Goal: Answer question/provide support

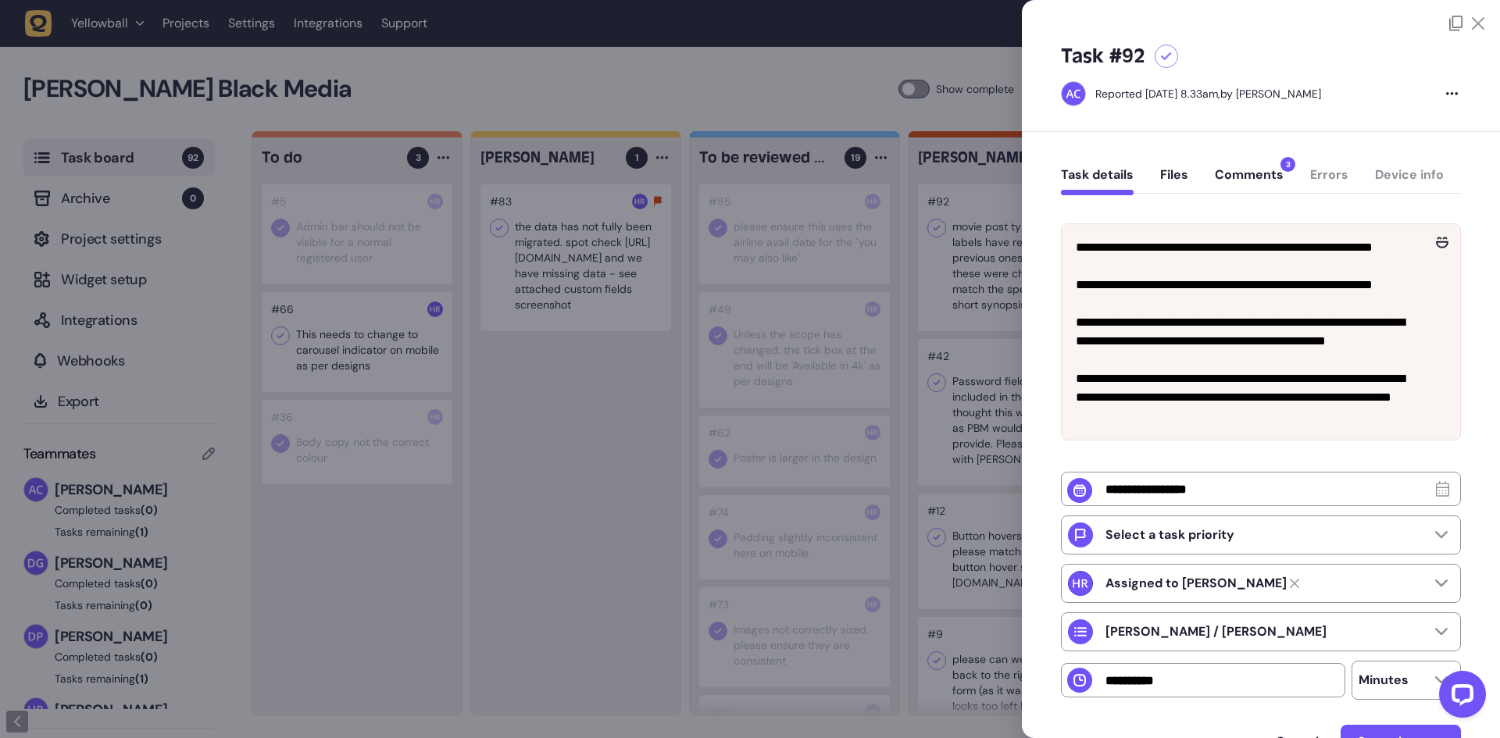
click at [1239, 170] on button "Comments 3" at bounding box center [1249, 181] width 69 height 28
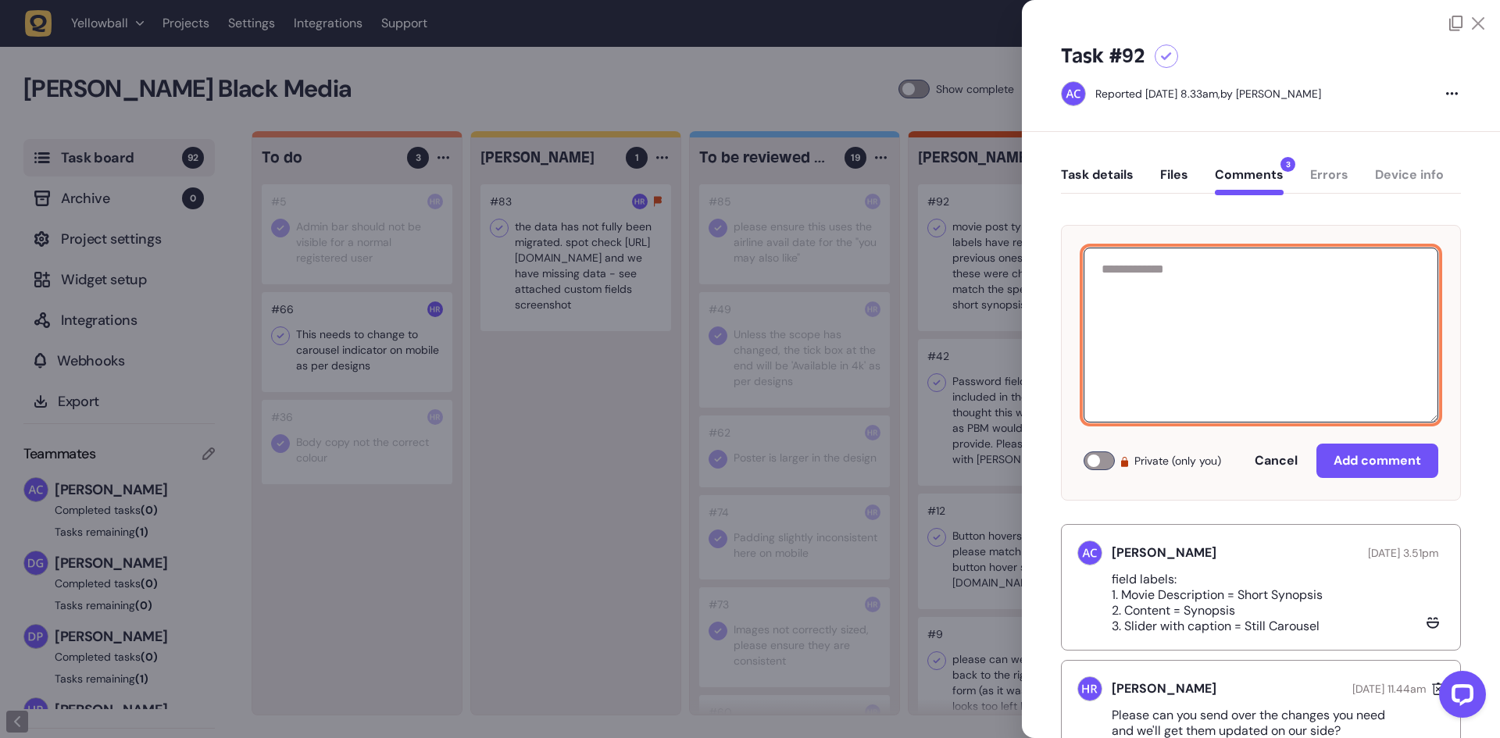
click at [1189, 345] on textarea at bounding box center [1260, 335] width 355 height 175
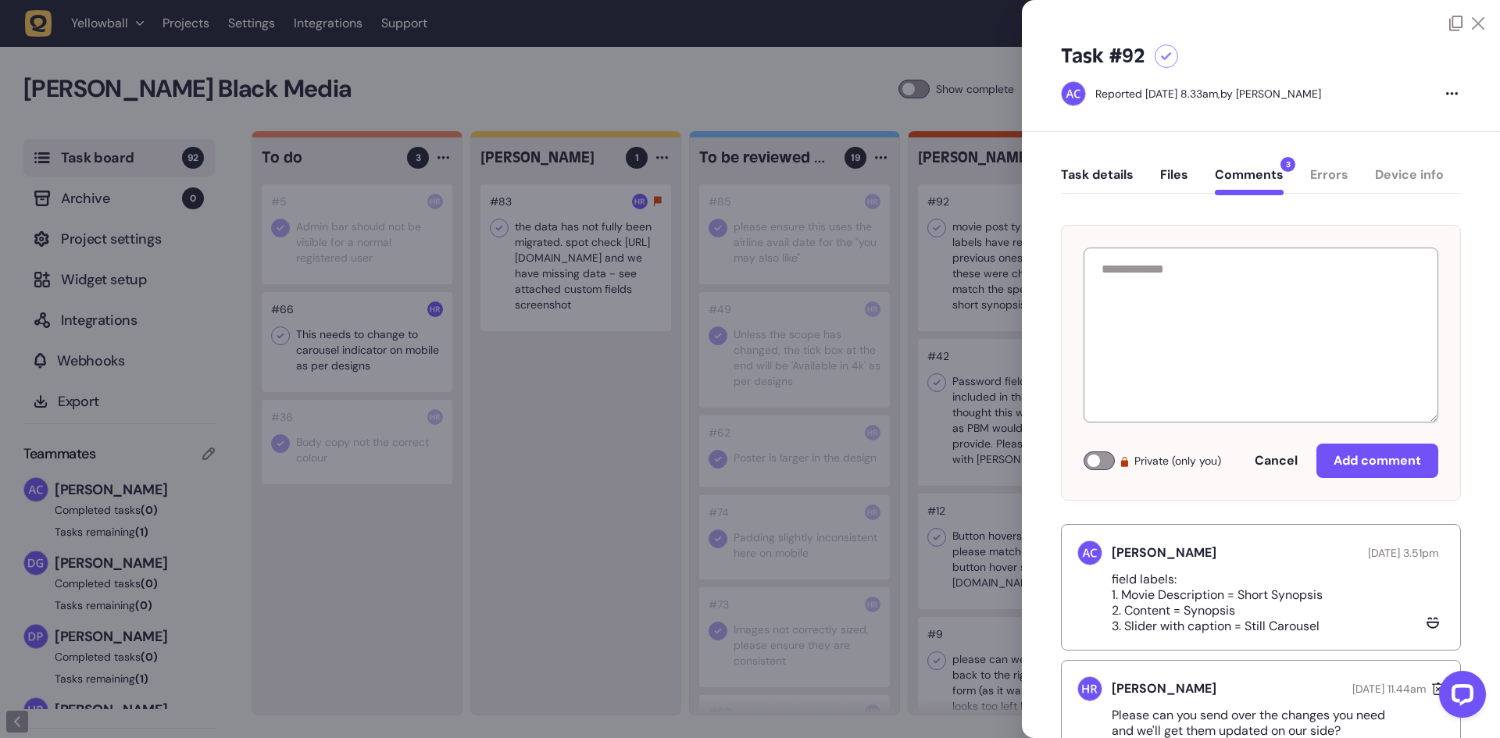
click at [563, 533] on div at bounding box center [750, 369] width 1500 height 738
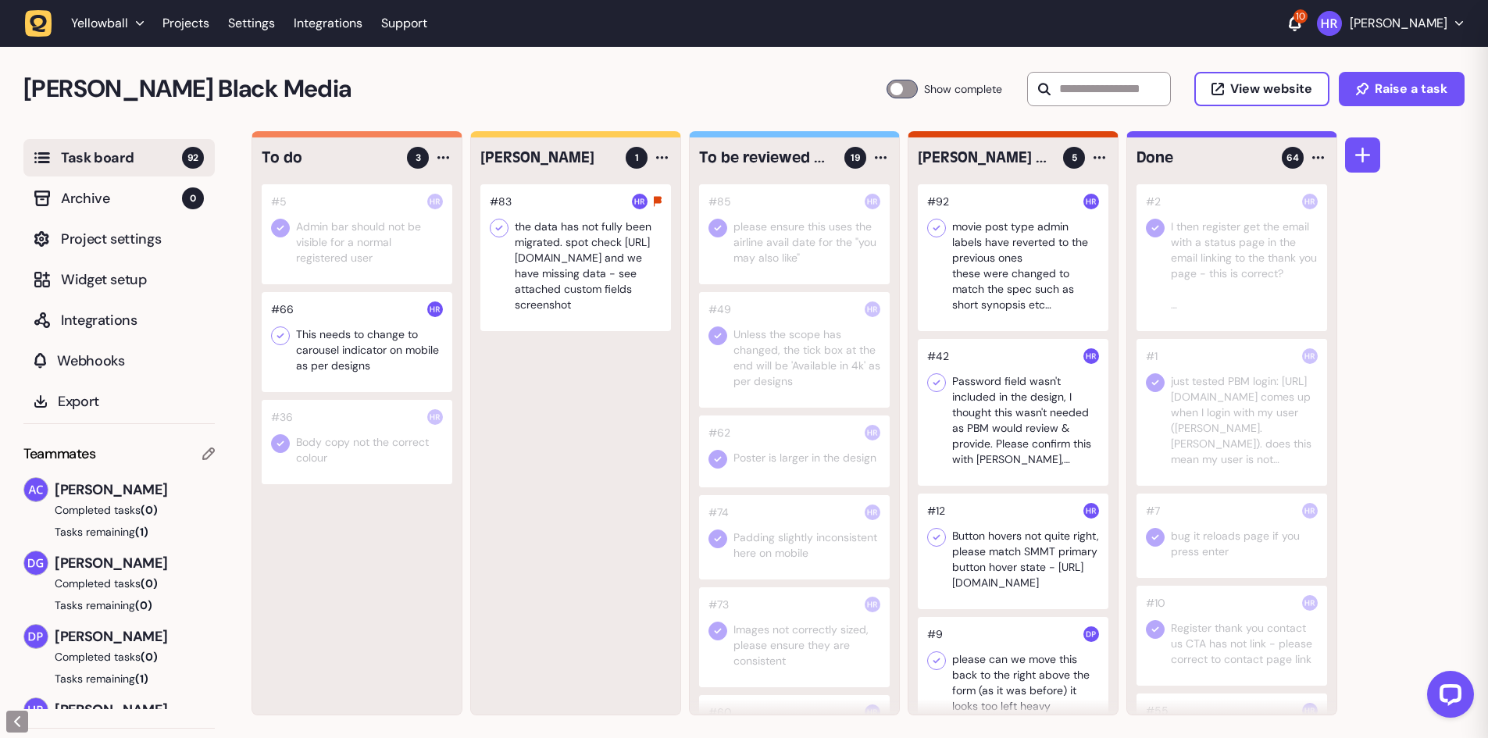
click at [398, 377] on div at bounding box center [357, 342] width 191 height 100
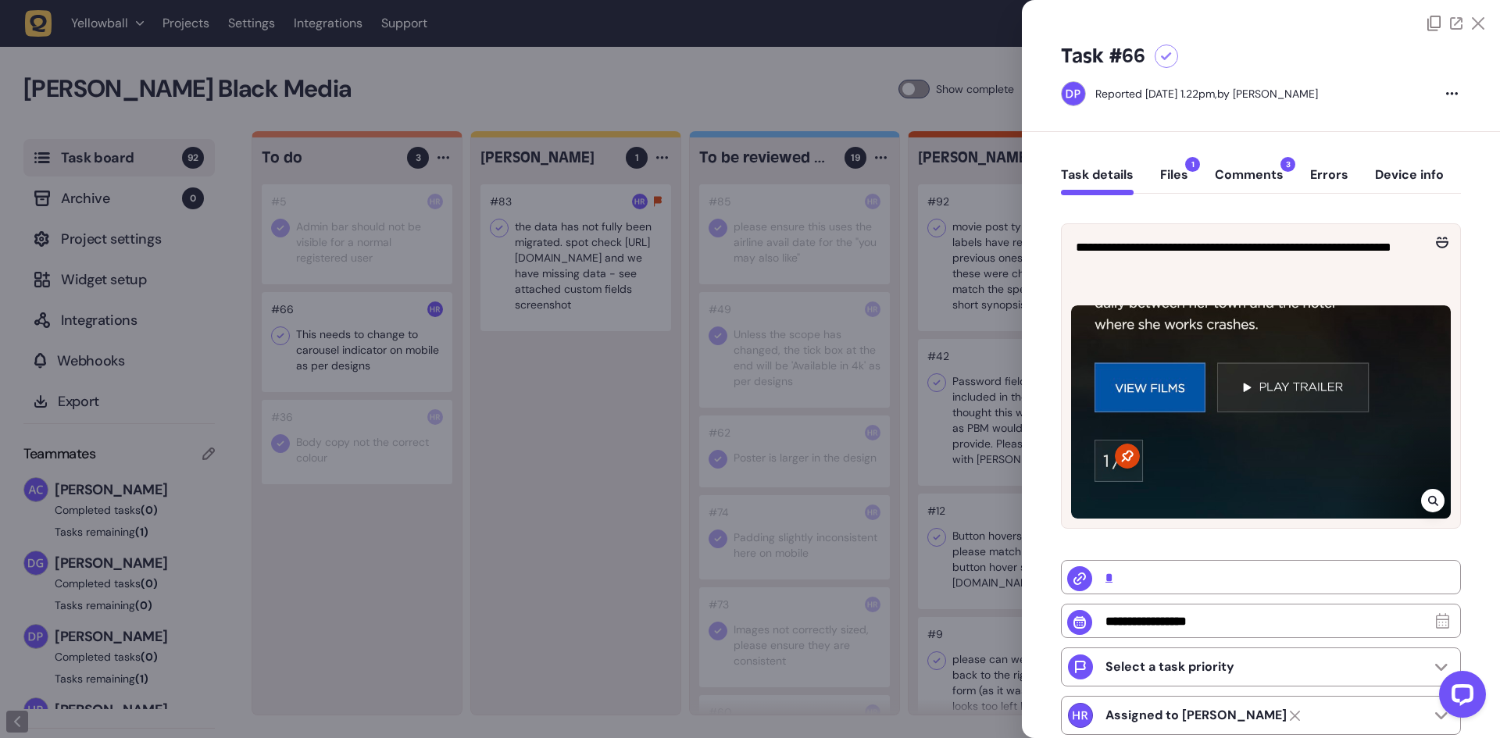
click at [1257, 169] on button "Comments 3" at bounding box center [1249, 181] width 69 height 28
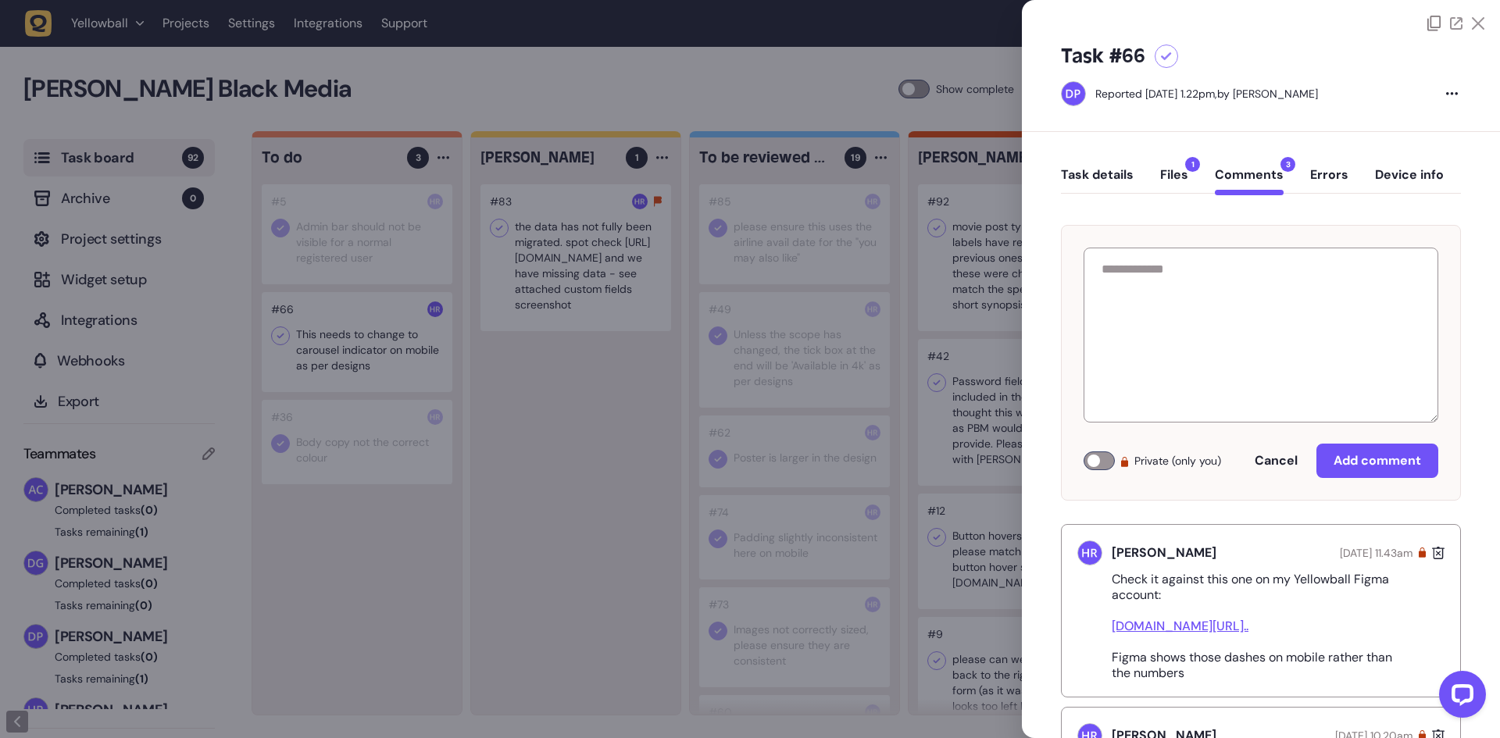
click at [532, 499] on div at bounding box center [750, 369] width 1500 height 738
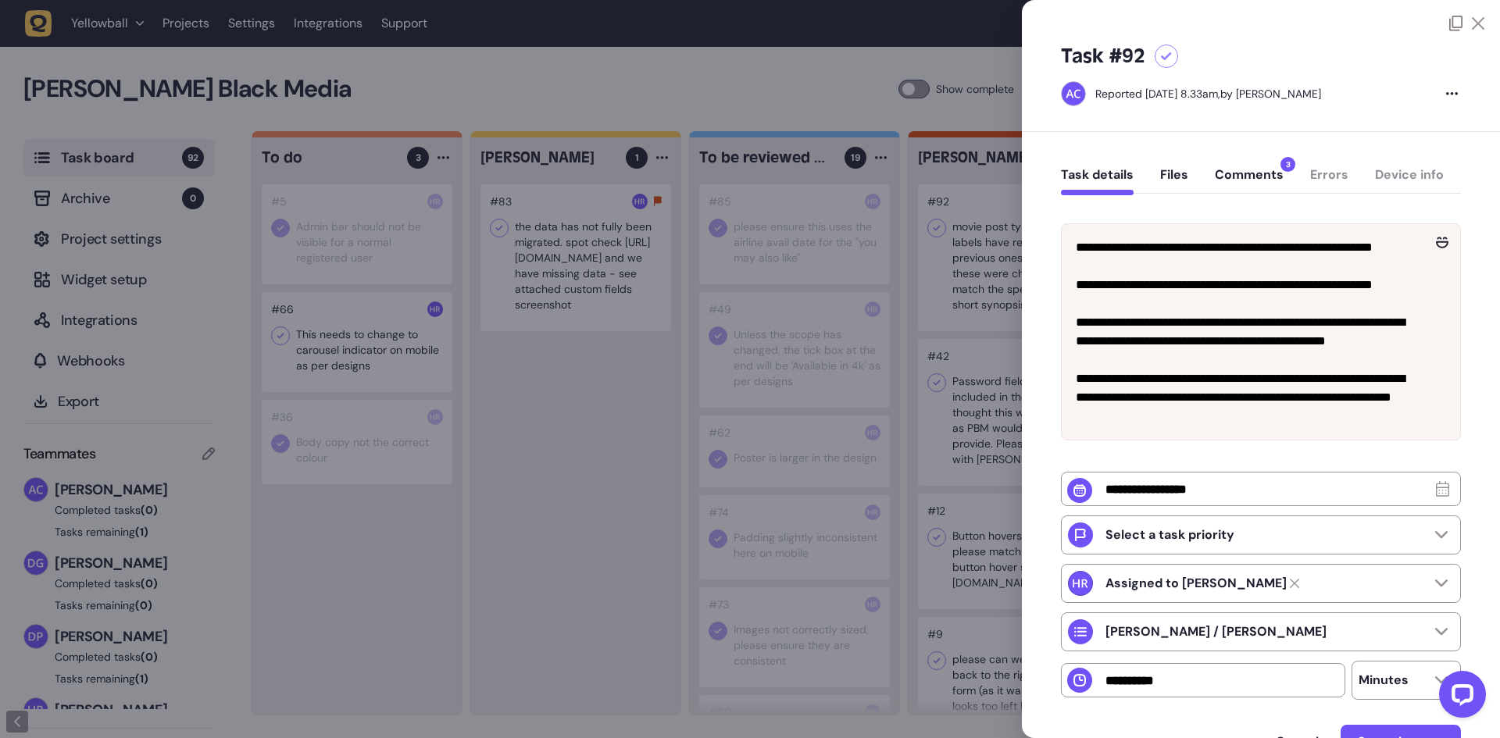
click at [1255, 173] on button "Comments 3" at bounding box center [1249, 181] width 69 height 28
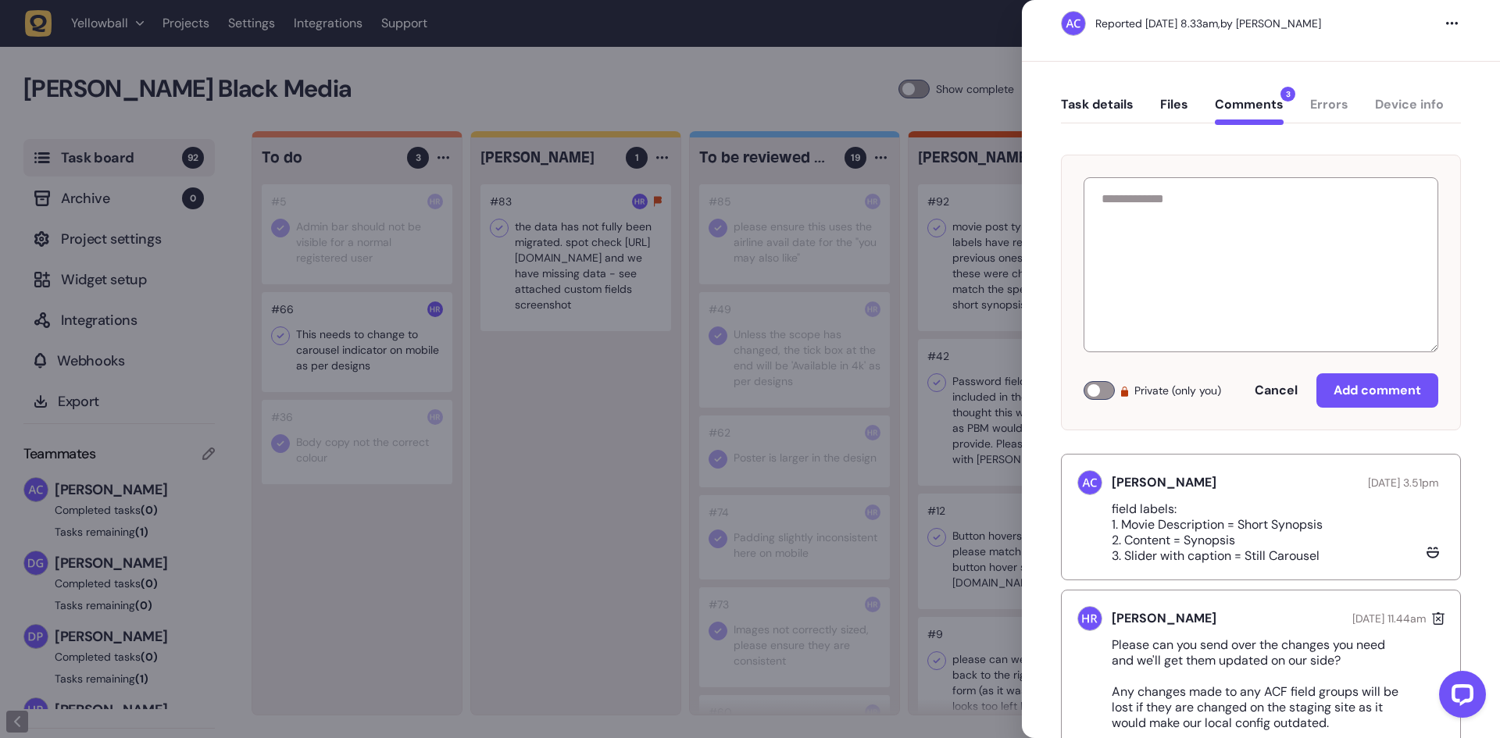
scroll to position [78, 0]
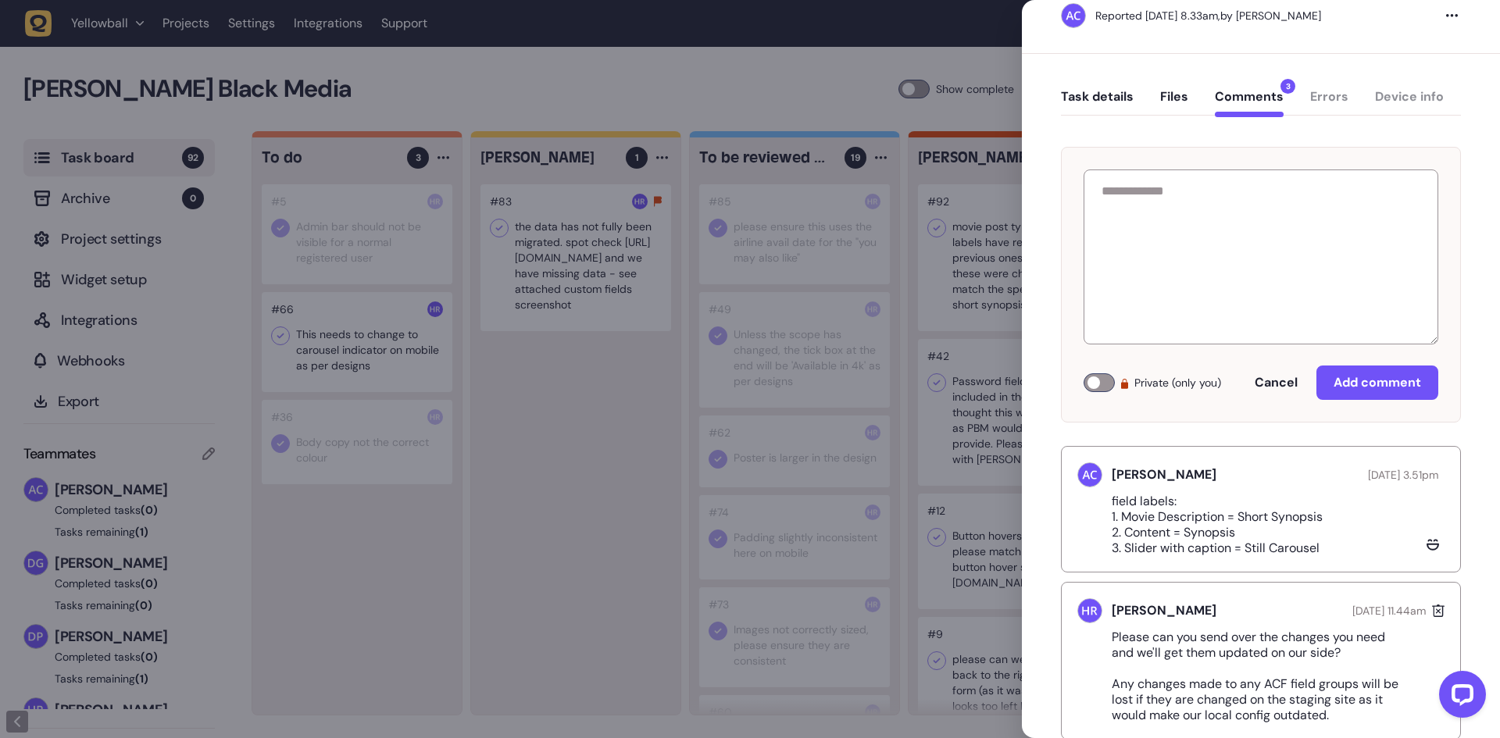
drag, startPoint x: 1333, startPoint y: 511, endPoint x: 1239, endPoint y: 518, distance: 94.0
click at [1239, 518] on p "field labels: 1. Movie Description = Short Synopsis 2. Content = Synopsis 3. Sl…" at bounding box center [1222, 525] width 223 height 62
copy p "Short Synopsis"
click at [1219, 537] on p "field labels: 1. Movie Description = Short Synopsis 2. Content = Synopsis 3. Sl…" at bounding box center [1222, 525] width 223 height 62
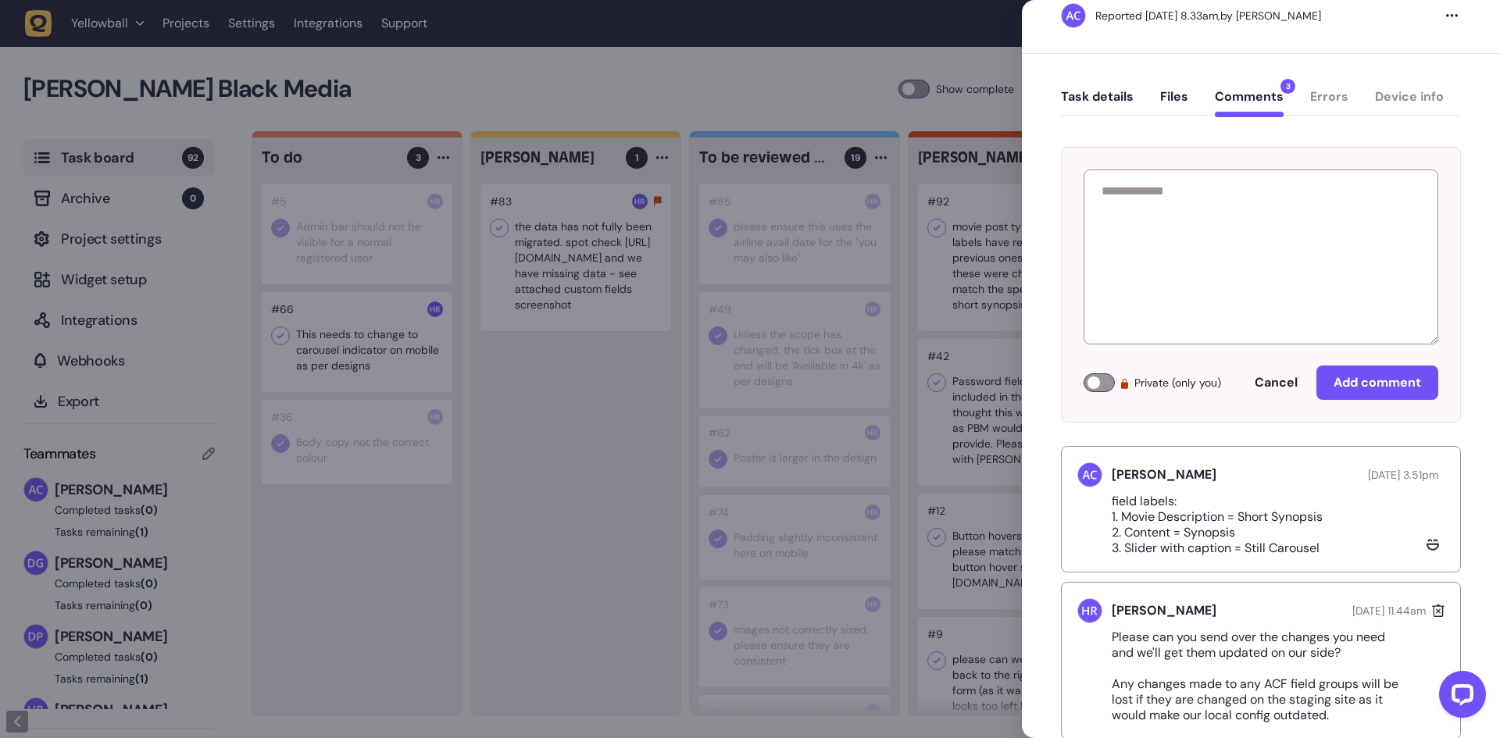
copy p "Synopsis"
drag, startPoint x: 1123, startPoint y: 550, endPoint x: 1211, endPoint y: 550, distance: 88.3
click at [1211, 550] on p "field labels: 1. Movie Description = Short Synopsis 2. Content = Synopsis 3. Sl…" at bounding box center [1222, 525] width 223 height 62
copy p "Slider with cap"
drag, startPoint x: 1356, startPoint y: 547, endPoint x: 1247, endPoint y: 548, distance: 108.6
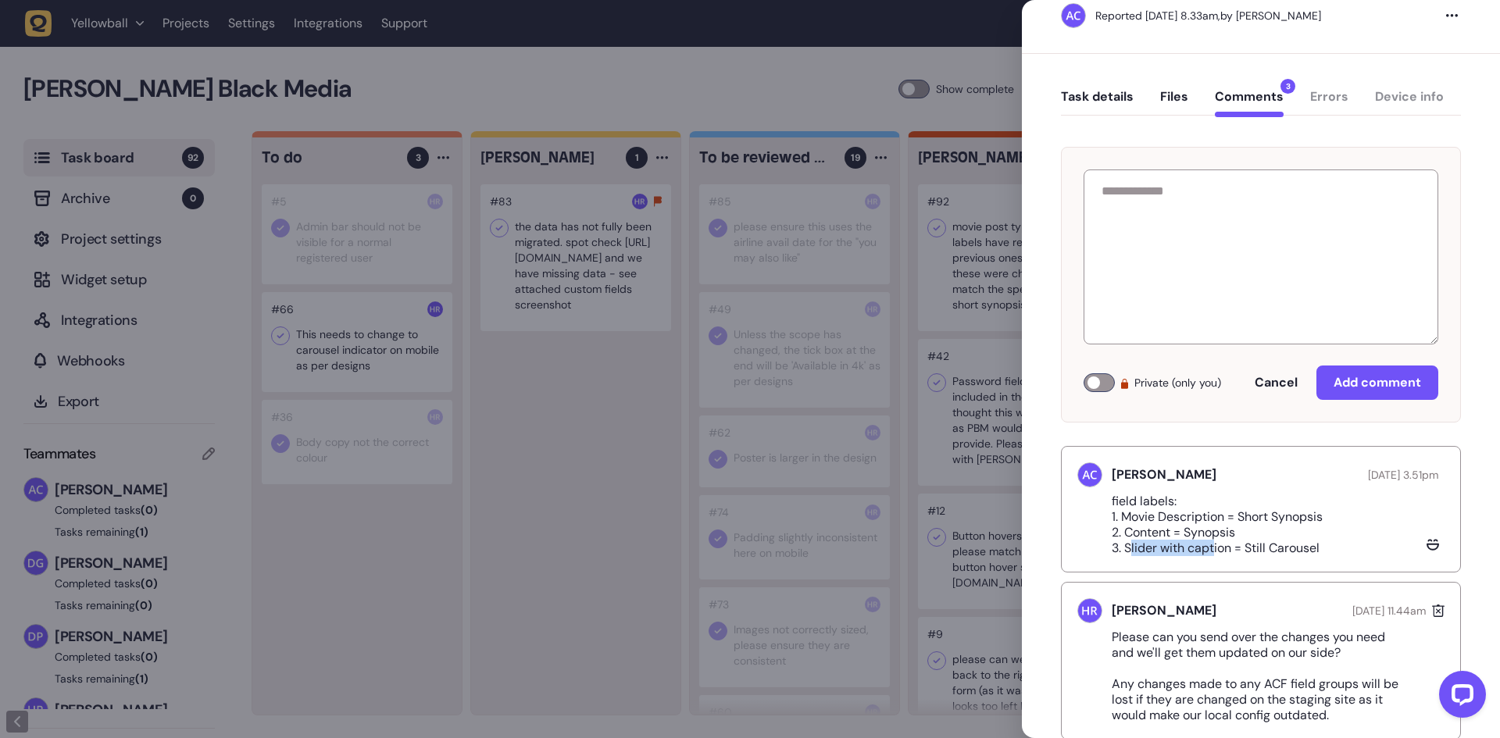
click at [1247, 548] on div "field labels: 1. Movie Description = Short Synopsis 2. Content = Synopsis 3. Sl…" at bounding box center [1260, 525] width 367 height 62
copy p "Still Carousel"
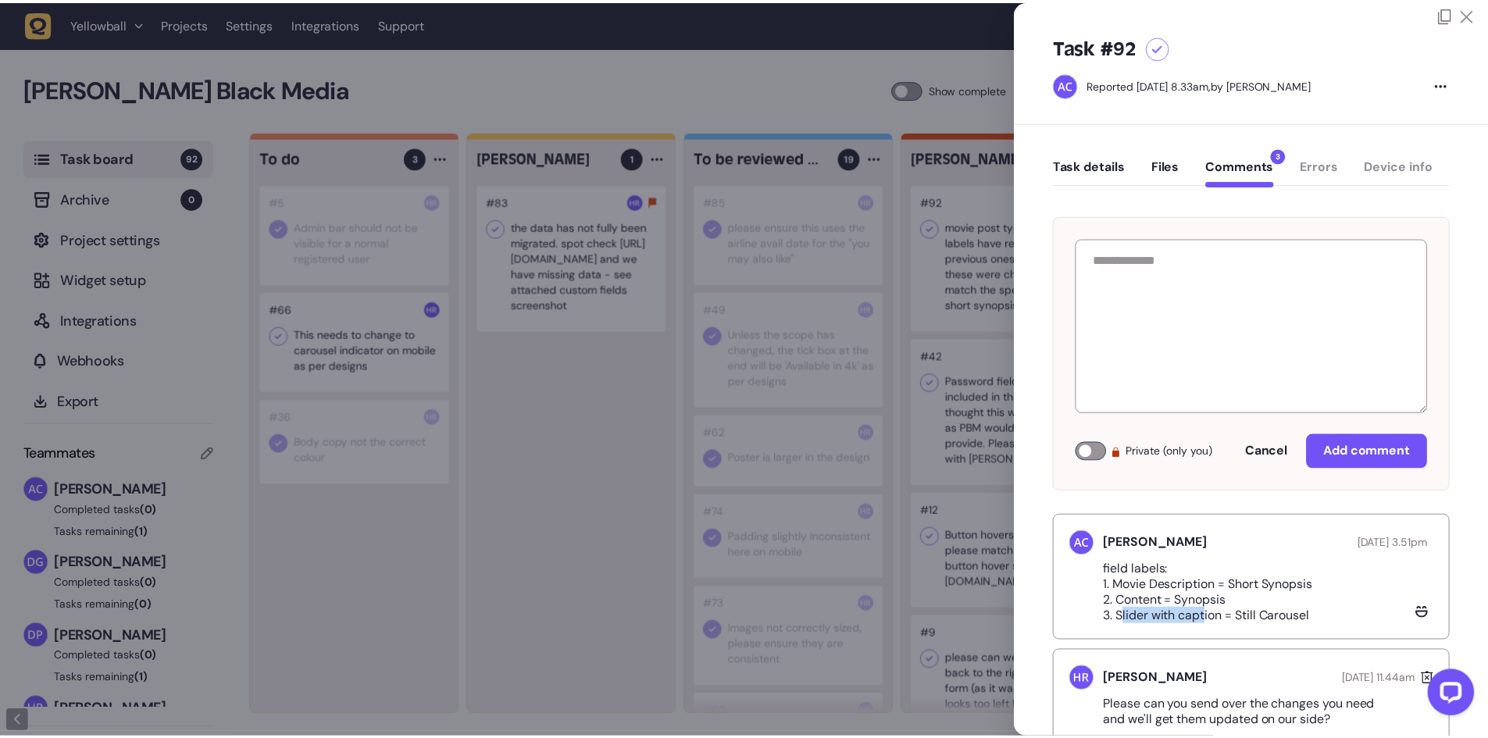
scroll to position [0, 0]
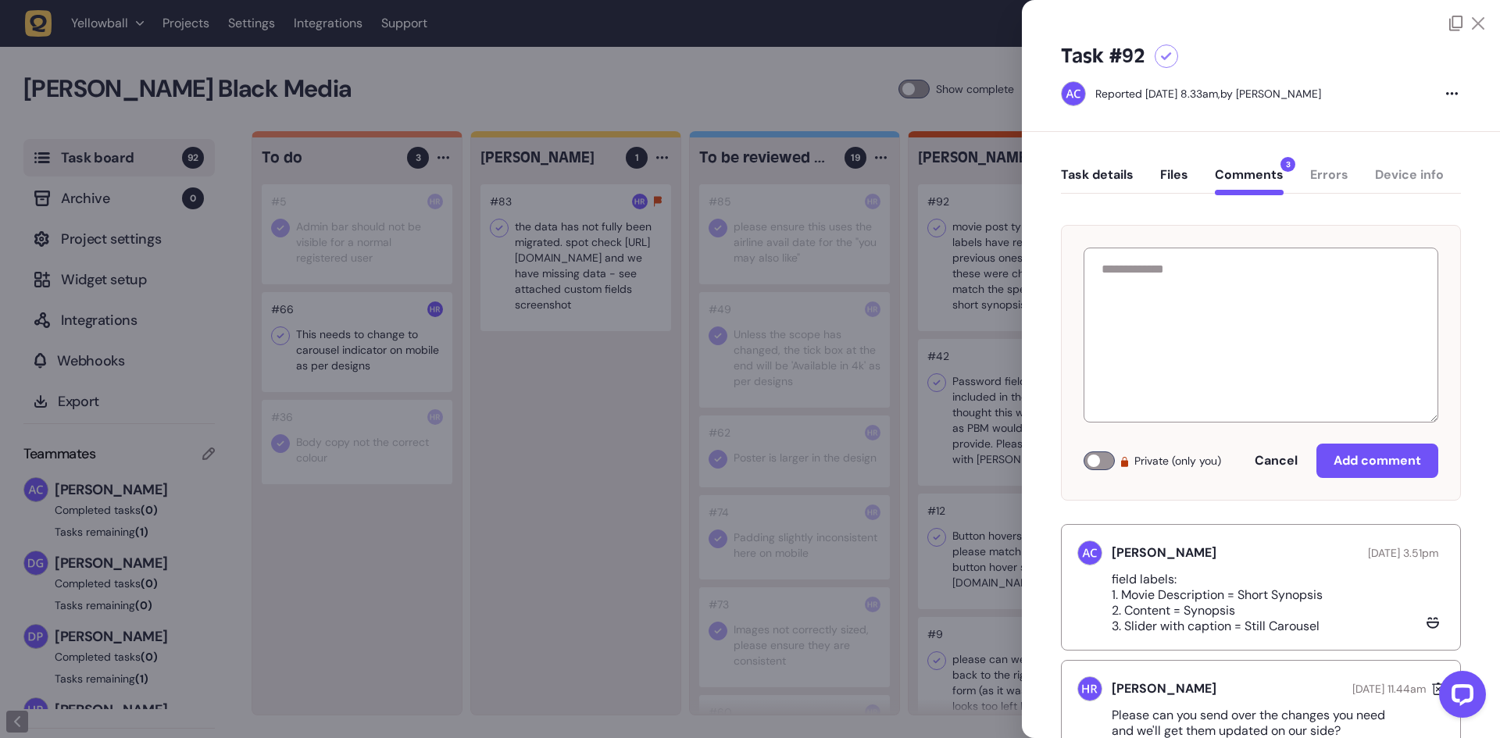
click at [1166, 59] on icon at bounding box center [1166, 56] width 11 height 9
click at [696, 37] on div at bounding box center [750, 369] width 1500 height 738
